Goal: Task Accomplishment & Management: Use online tool/utility

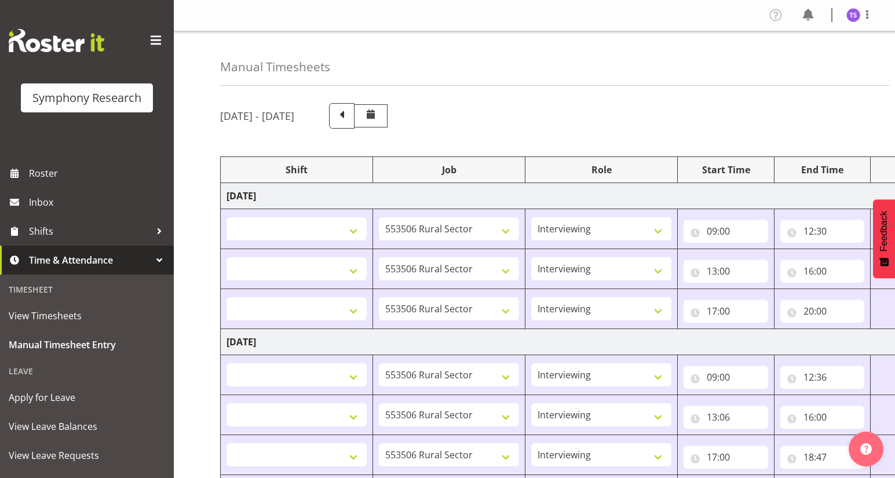
select select
select select "10587"
select select "47"
select select
select select "10587"
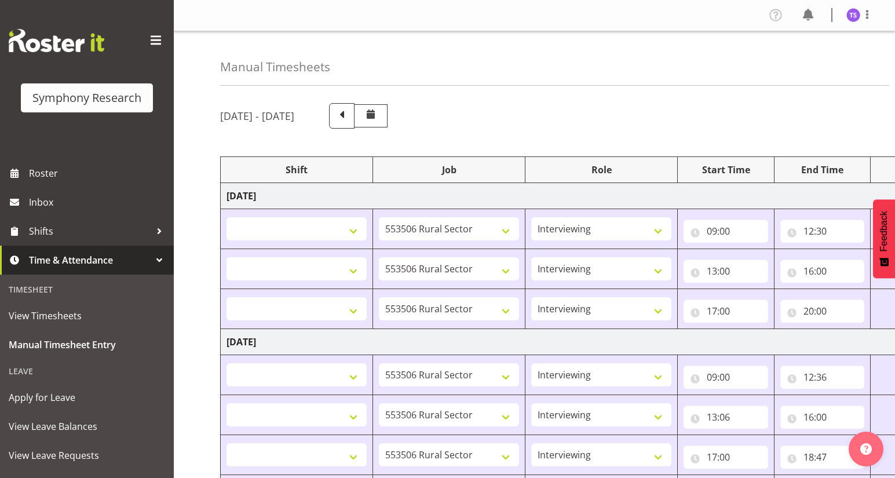
select select "47"
select select
select select "10587"
select select "47"
select select
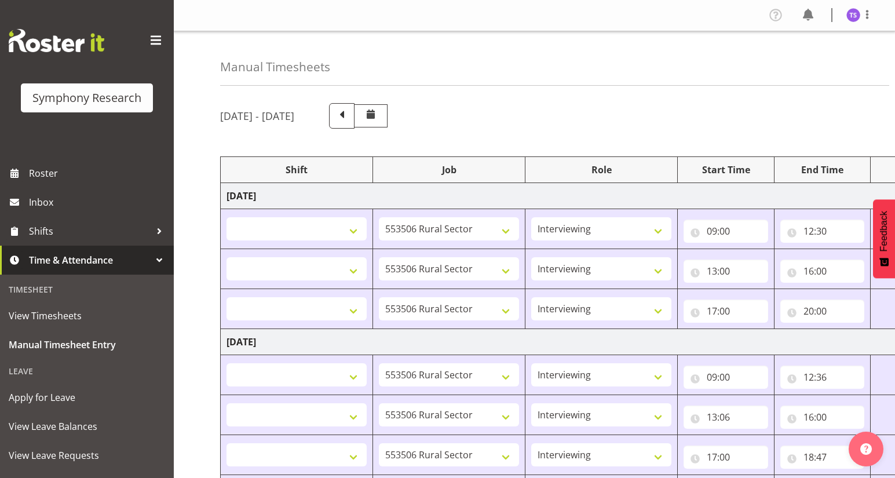
select select "10587"
select select "47"
select select
select select "10587"
select select "47"
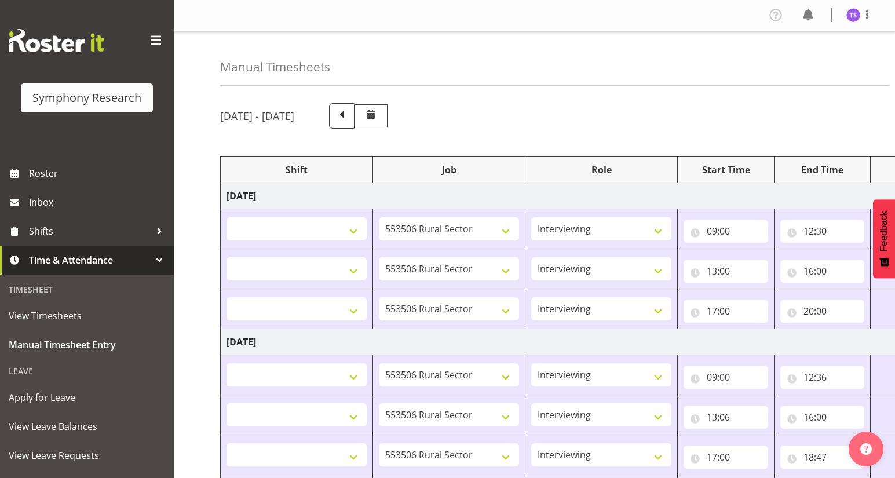
select select
select select "10587"
select select "47"
select select "48116"
select select "10575"
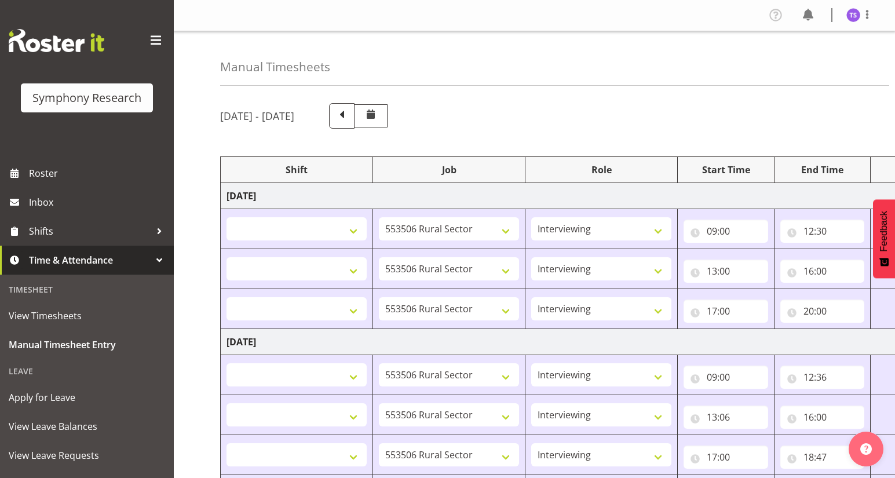
select select "47"
select select "41604"
select select "10499"
select select "41604"
select select "10499"
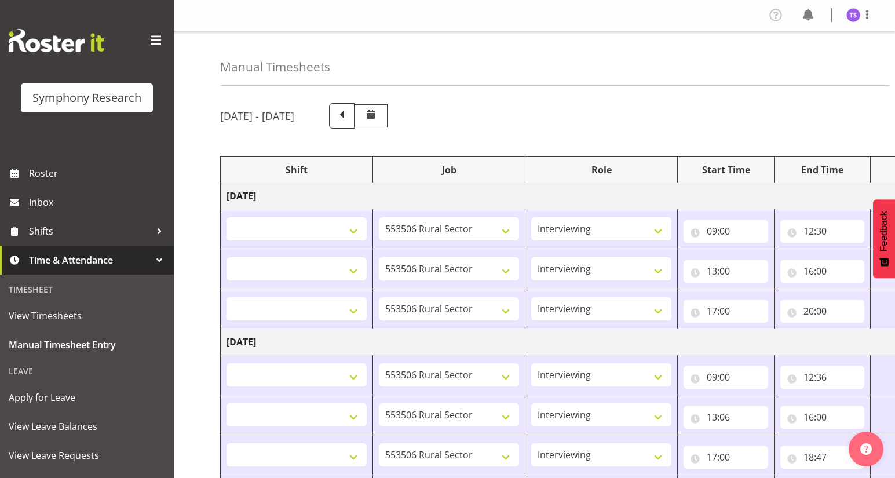
select select "56692"
select select "10499"
select select "47"
select select "56692"
select select "10499"
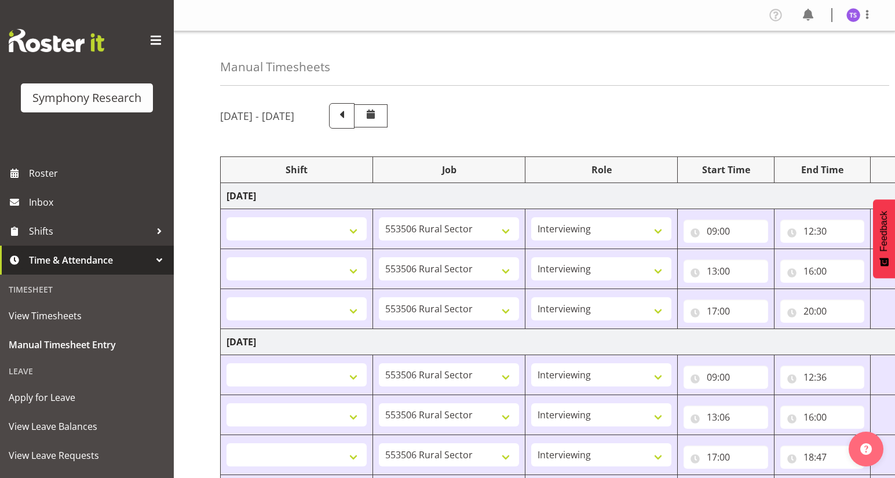
select select "47"
select select "43777"
select select "10732"
select select "47"
select select "11547"
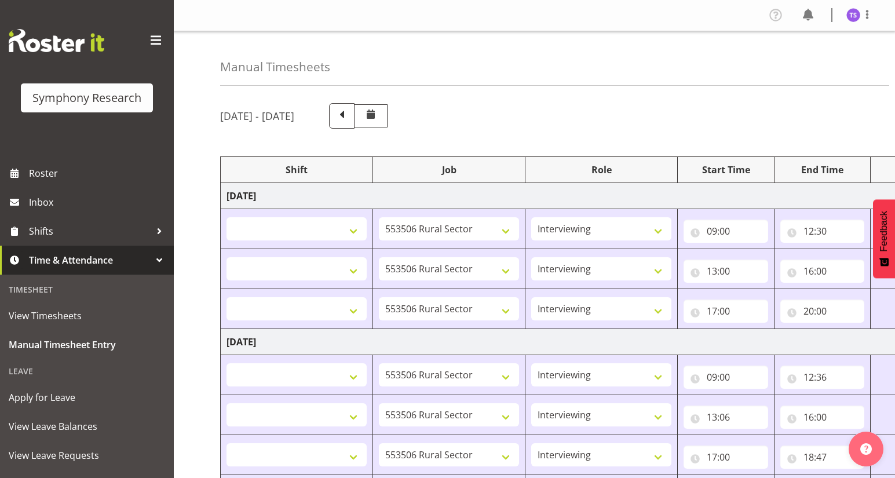
select select "10499"
select select "47"
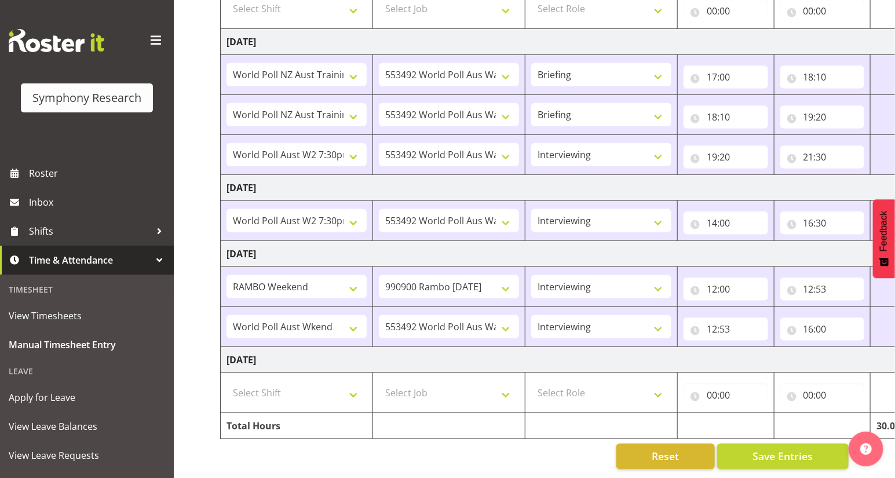
scroll to position [0, 136]
